Goal: Task Accomplishment & Management: Manage account settings

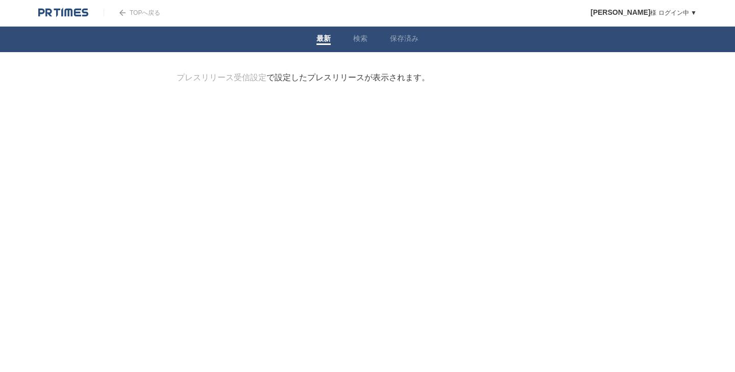
click at [64, 12] on img at bounding box center [63, 13] width 50 height 10
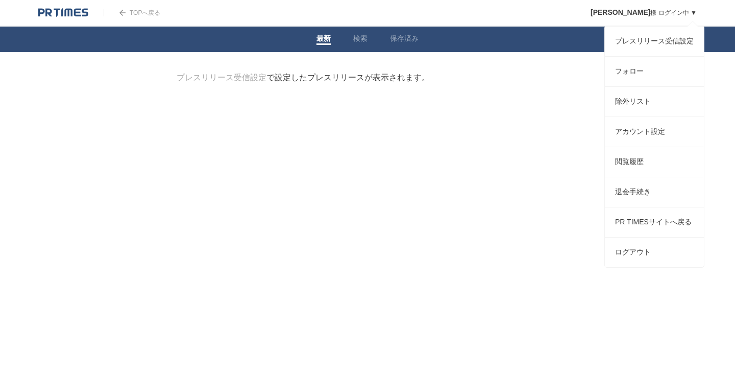
click at [694, 12] on link "[PERSON_NAME] ログイン中 ▼" at bounding box center [644, 12] width 106 height 7
click at [692, 13] on link "[PERSON_NAME] ログイン中 ▼" at bounding box center [644, 12] width 106 height 7
click at [636, 265] on link "ログアウト" at bounding box center [654, 252] width 99 height 30
